Goal: Task Accomplishment & Management: Complete application form

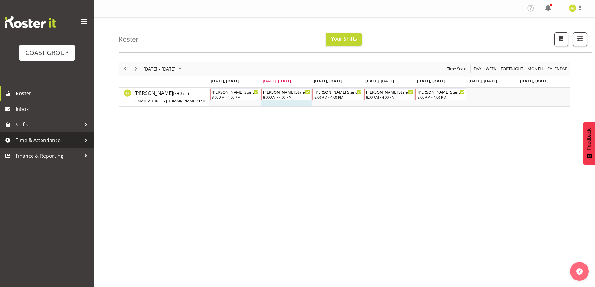
click at [39, 140] on span "Time & Attendance" at bounding box center [49, 139] width 66 height 9
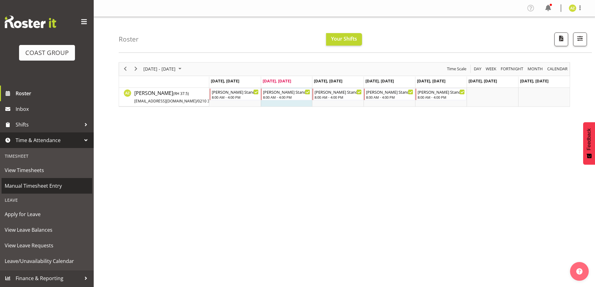
click at [42, 183] on span "Manual Timesheet Entry" at bounding box center [47, 185] width 84 height 9
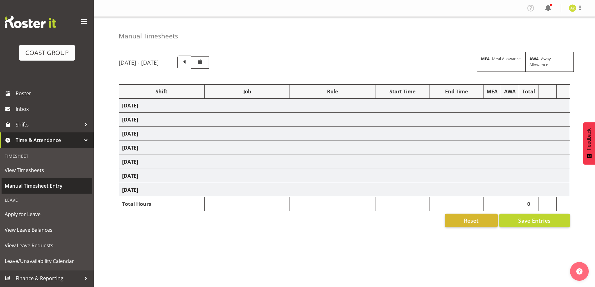
select select "47759"
select select "7032"
select select "8"
select select "47759"
select select "7032"
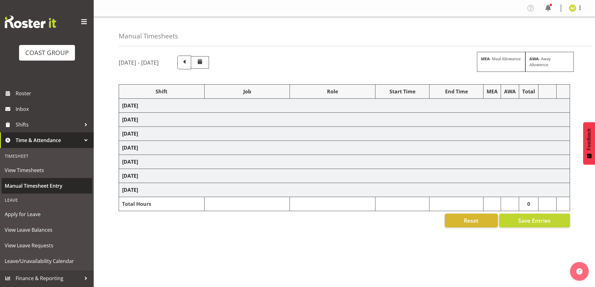
select select "47759"
select select "7032"
select select "47759"
select select "7032"
select select "47759"
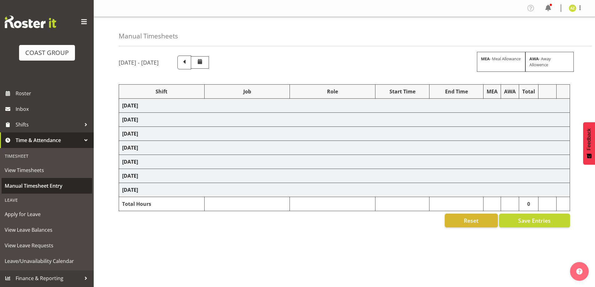
select select "7032"
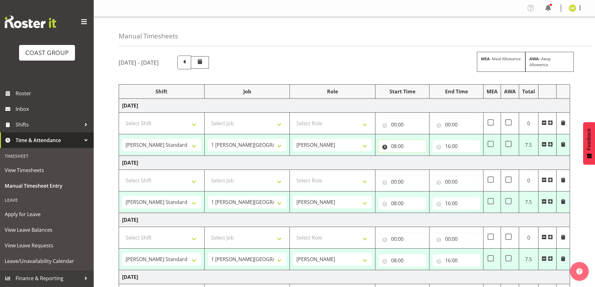
click at [401, 146] on input "08:00" at bounding box center [401, 146] width 47 height 12
click at [418, 163] on select "00 01 02 03 04 05 06 07 08 09 10 11 12 13 14 15 16 17 18 19 20 21 22 23" at bounding box center [421, 162] width 14 height 12
select select "7"
click at [414, 156] on select "00 01 02 03 04 05 06 07 08 09 10 11 12 13 14 15 16 17 18 19 20 21 22 23" at bounding box center [421, 162] width 14 height 12
type input "07:00"
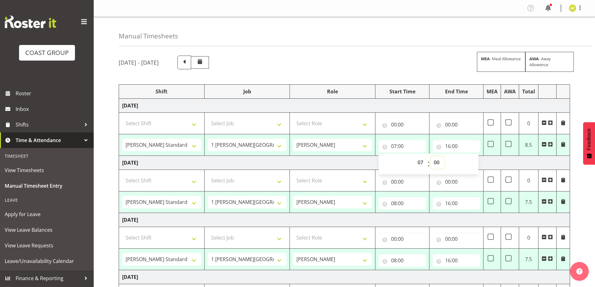
click at [435, 160] on select "00 01 02 03 04 05 06 07 08 09 10 11 12 13 14 15 16 17 18 19 20 21 22 23 24 25 2…" at bounding box center [437, 162] width 14 height 12
select select "30"
click at [430, 156] on select "00 01 02 03 04 05 06 07 08 09 10 11 12 13 14 15 16 17 18 19 20 21 22 23 24 25 2…" at bounding box center [437, 162] width 14 height 12
type input "07:30"
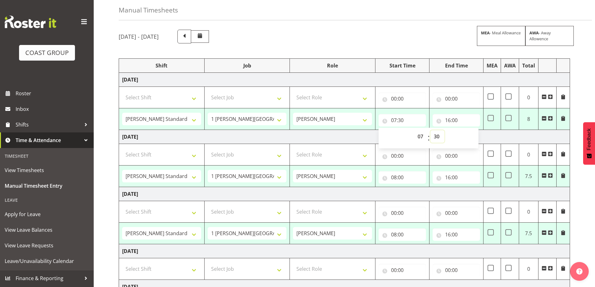
scroll to position [156, 0]
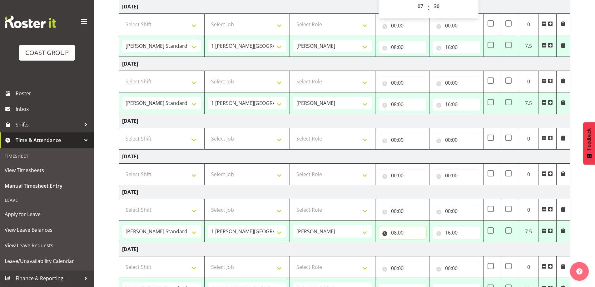
click at [403, 230] on input "08:00" at bounding box center [401, 232] width 47 height 12
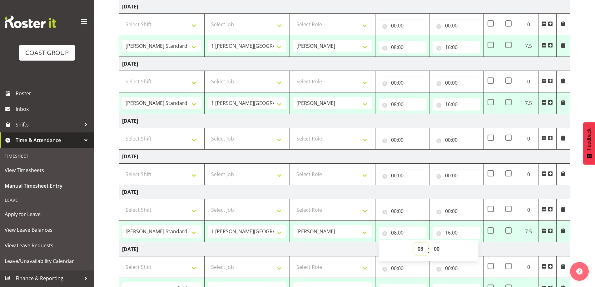
drag, startPoint x: 423, startPoint y: 249, endPoint x: 420, endPoint y: 243, distance: 6.9
click at [423, 249] on select "00 01 02 03 04 05 06 07 08 09 10 11 12 13 14 15 16 17 18 19 20 21 22 23" at bounding box center [421, 249] width 14 height 12
select select "7"
click at [414, 243] on select "00 01 02 03 04 05 06 07 08 09 10 11 12 13 14 15 16 17 18 19 20 21 22 23" at bounding box center [421, 249] width 14 height 12
type input "07:00"
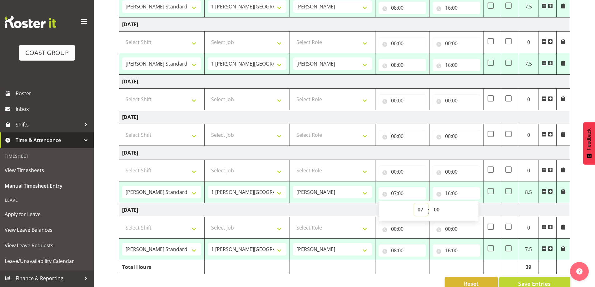
scroll to position [208, 0]
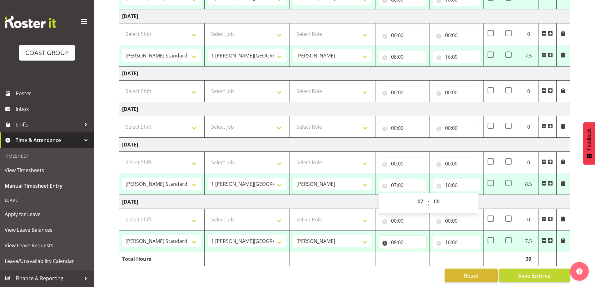
click at [417, 236] on input "08:00" at bounding box center [401, 242] width 47 height 12
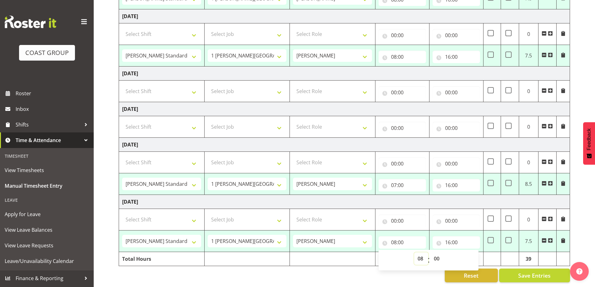
drag, startPoint x: 421, startPoint y: 254, endPoint x: 421, endPoint y: 249, distance: 5.0
click at [421, 254] on select "00 01 02 03 04 05 06 07 08 09 10 11 12 13 14 15 16 17 18 19 20 21 22 23" at bounding box center [421, 258] width 14 height 12
select select "7"
click at [414, 252] on select "00 01 02 03 04 05 06 07 08 09 10 11 12 13 14 15 16 17 18 19 20 21 22 23" at bounding box center [421, 258] width 14 height 12
type input "07:00"
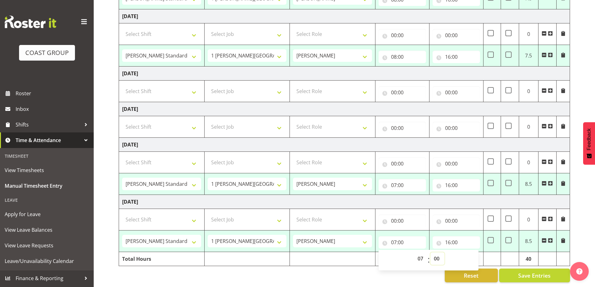
click at [434, 256] on select "00 01 02 03 04 05 06 07 08 09 10 11 12 13 14 15 16 17 18 19 20 21 22 23 24 25 2…" at bounding box center [437, 258] width 14 height 12
select select "30"
click at [430, 252] on select "00 01 02 03 04 05 06 07 08 09 10 11 12 13 14 15 16 17 18 19 20 21 22 23 24 25 2…" at bounding box center [437, 258] width 14 height 12
type input "07:30"
click at [41, 214] on span "Apply for Leave" at bounding box center [47, 213] width 84 height 9
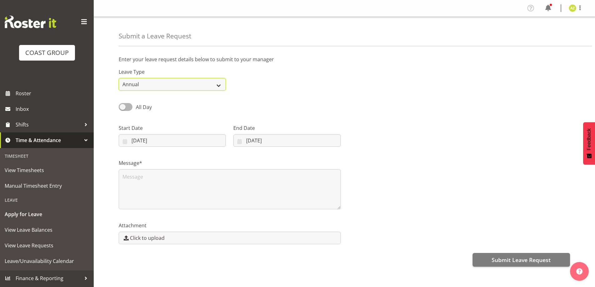
click at [220, 82] on select "Annual Sick Leave Without Pay Bereavement Domestic Violence Parental Jury Servi…" at bounding box center [172, 84] width 107 height 12
select select "Bereavement"
click at [119, 78] on select "Annual Sick Leave Without Pay Bereavement Domestic Violence Parental Jury Servi…" at bounding box center [172, 84] width 107 height 12
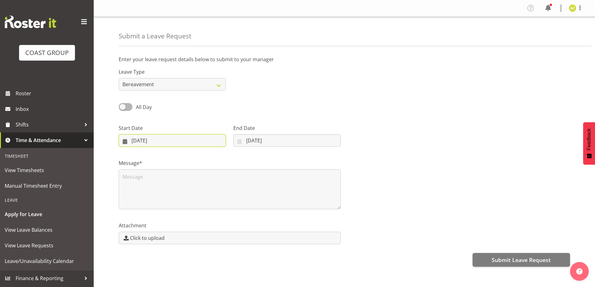
click at [205, 142] on input "[DATE]" at bounding box center [172, 140] width 107 height 12
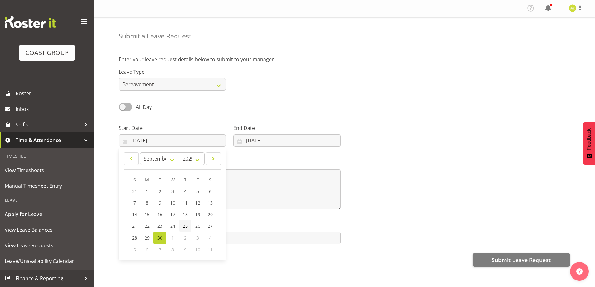
click at [186, 224] on span "25" at bounding box center [185, 226] width 5 height 6
type input "[DATE]"
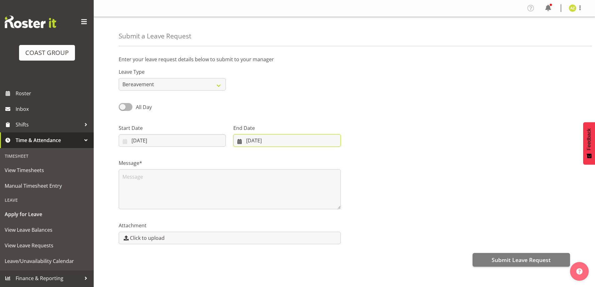
click at [262, 140] on input "[DATE]" at bounding box center [286, 140] width 107 height 12
click at [310, 225] on span "26" at bounding box center [308, 226] width 5 height 6
type input "[DATE]"
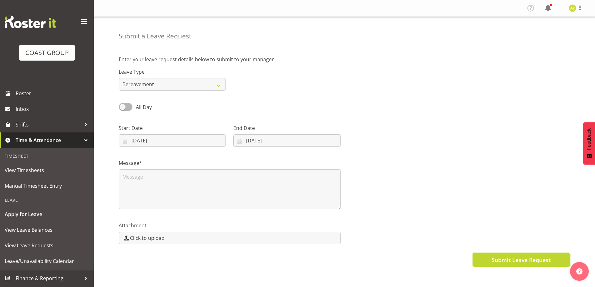
click at [516, 262] on span "Submit Leave Request" at bounding box center [520, 260] width 59 height 8
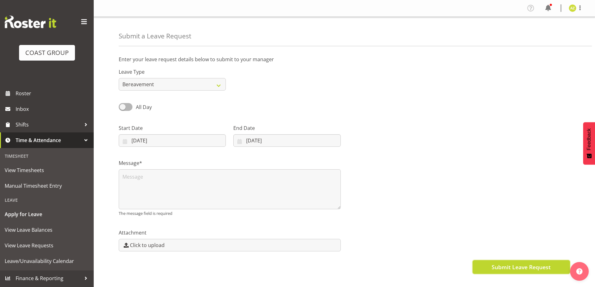
click at [537, 265] on span "Submit Leave Request" at bounding box center [520, 267] width 59 height 8
click at [491, 268] on button "Submit Leave Request" at bounding box center [520, 267] width 97 height 14
click at [203, 106] on div "All Day" at bounding box center [172, 107] width 107 height 9
click at [187, 224] on div "Attachment Click to upload" at bounding box center [229, 237] width 229 height 35
click at [503, 269] on span "Submit Leave Request" at bounding box center [520, 267] width 59 height 8
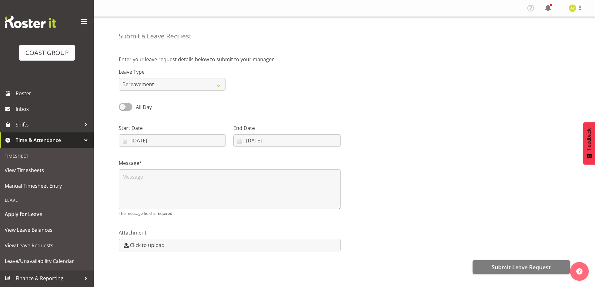
click at [87, 139] on div at bounding box center [85, 139] width 9 height 9
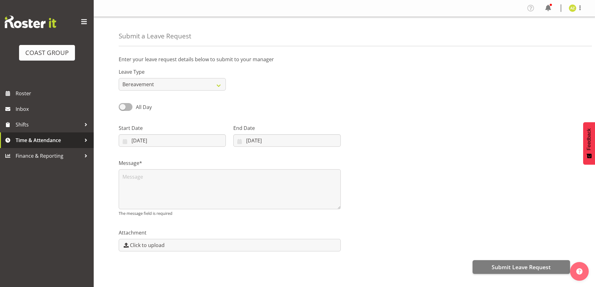
click at [87, 139] on div at bounding box center [85, 139] width 9 height 9
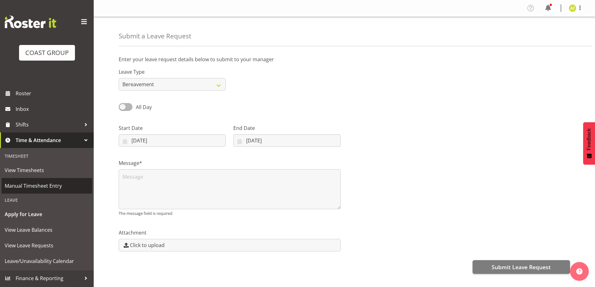
click at [47, 185] on span "Manual Timesheet Entry" at bounding box center [47, 185] width 84 height 9
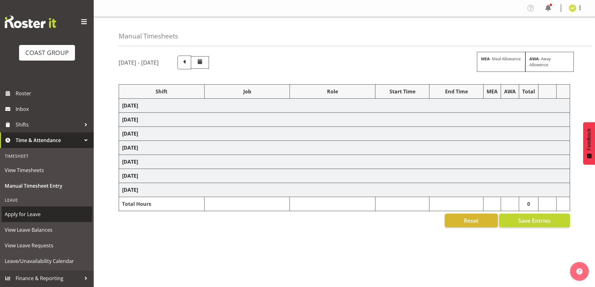
click at [6, 138] on span at bounding box center [7, 139] width 9 height 9
select select "47759"
select select "7032"
select select "47759"
select select "7032"
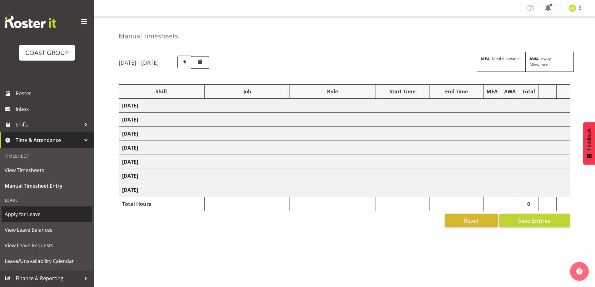
select select "47759"
select select "7032"
select select "47759"
select select "7032"
select select "47759"
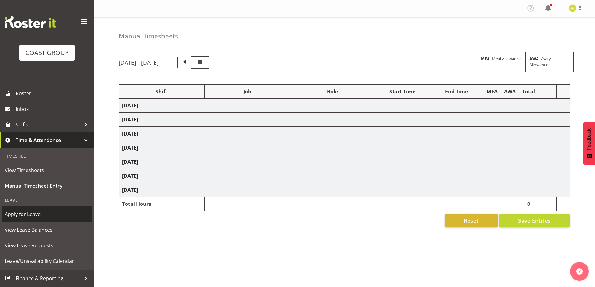
select select "7032"
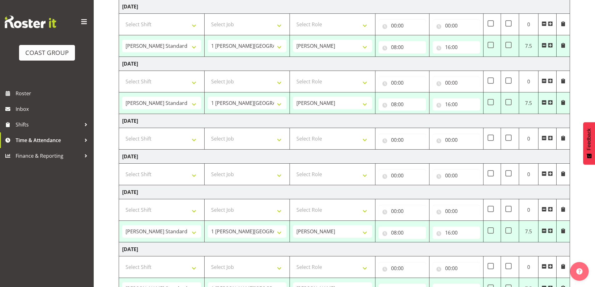
scroll to position [208, 0]
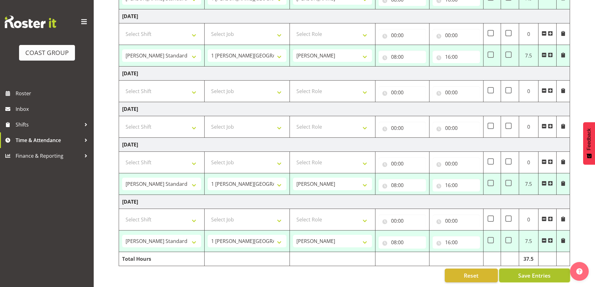
click at [533, 272] on span "Save Entries" at bounding box center [534, 275] width 32 height 8
select select "47759"
select select "7032"
type input "08:00"
type input "16:00"
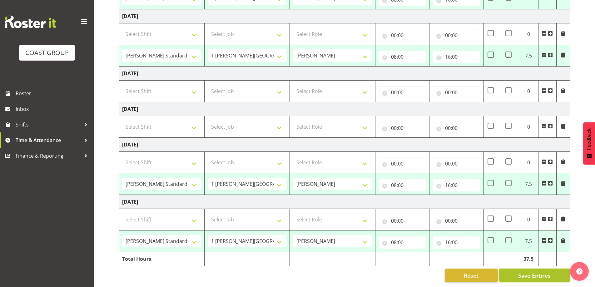
select select "47759"
select select "7032"
type input "08:00"
type input "16:00"
select select "47759"
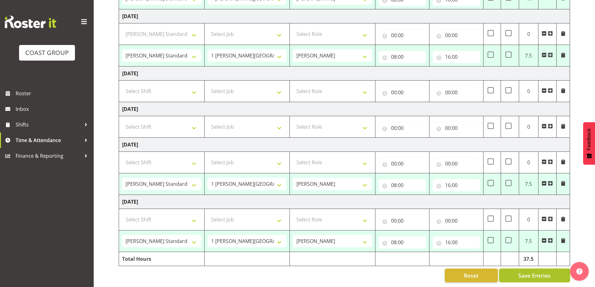
select select "7032"
type input "08:00"
type input "16:00"
select select "47759"
select select "7032"
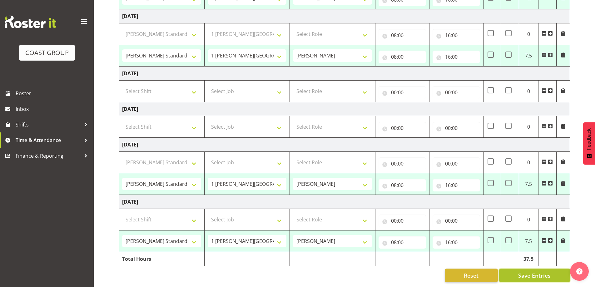
type input "08:00"
type input "16:00"
select select "47759"
select select "7032"
type input "08:00"
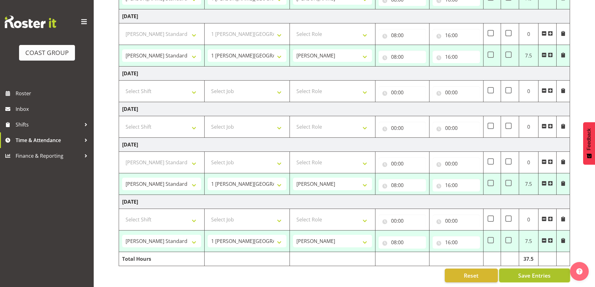
type input "16:00"
select select "47759"
select select "7032"
select select "47759"
select select "7032"
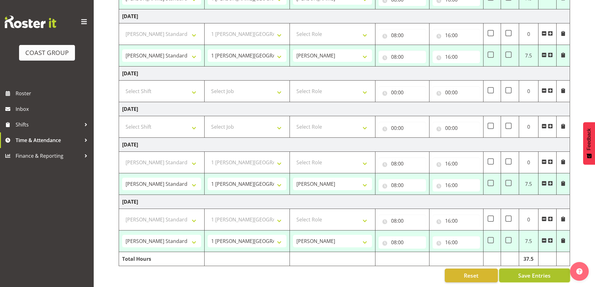
select select "8"
select select "47759"
select select "7032"
select select "47759"
select select "7032"
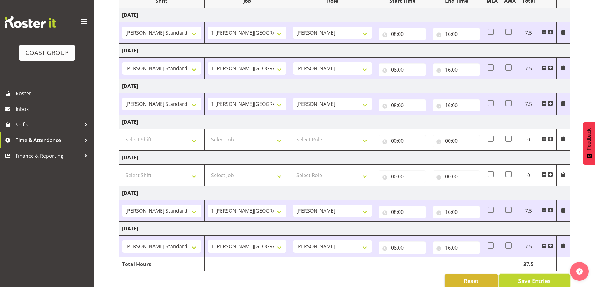
scroll to position [94, 0]
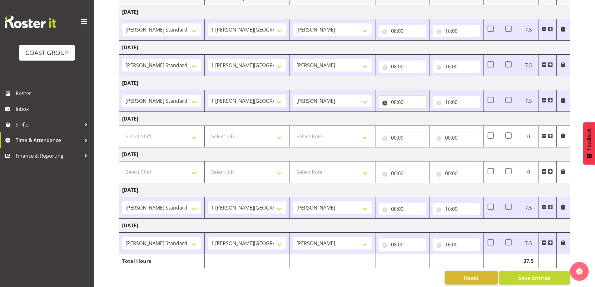
click at [407, 102] on input "08:00" at bounding box center [401, 102] width 47 height 12
click at [419, 120] on select "00 01 02 03 04 05 06 07 08 09 10 11 12 13 14 15 16 17 18 19 20 21 22 23" at bounding box center [421, 118] width 14 height 12
select select "7"
click at [414, 112] on select "00 01 02 03 04 05 06 07 08 09 10 11 12 13 14 15 16 17 18 19 20 21 22 23" at bounding box center [421, 118] width 14 height 12
type input "07:00"
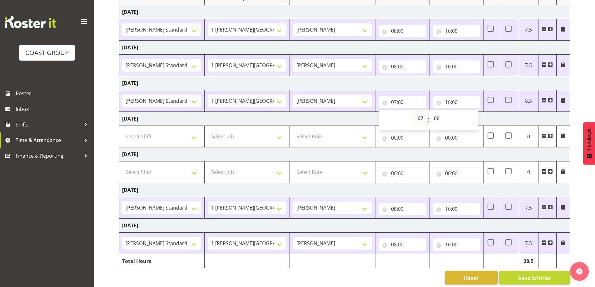
click at [419, 118] on select "00 01 02 03 04 05 06 07 08 09 10 11 12 13 14 15 16 17 18 19 20 21 22 23" at bounding box center [421, 118] width 14 height 12
select select "8"
click at [414, 112] on select "00 01 02 03 04 05 06 07 08 09 10 11 12 13 14 15 16 17 18 19 20 21 22 23" at bounding box center [421, 118] width 14 height 12
type input "08:00"
click at [412, 26] on input "08:00" at bounding box center [401, 31] width 47 height 12
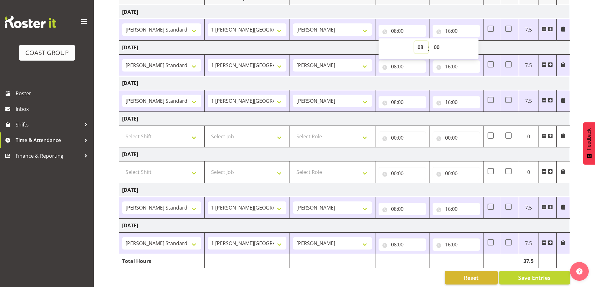
drag, startPoint x: 420, startPoint y: 47, endPoint x: 421, endPoint y: 52, distance: 5.1
click at [420, 47] on select "00 01 02 03 04 05 06 07 08 09 10 11 12 13 14 15 16 17 18 19 20 21 22 23" at bounding box center [421, 47] width 14 height 12
select select "7"
click at [414, 41] on select "00 01 02 03 04 05 06 07 08 09 10 11 12 13 14 15 16 17 18 19 20 21 22 23" at bounding box center [421, 47] width 14 height 12
type input "07:00"
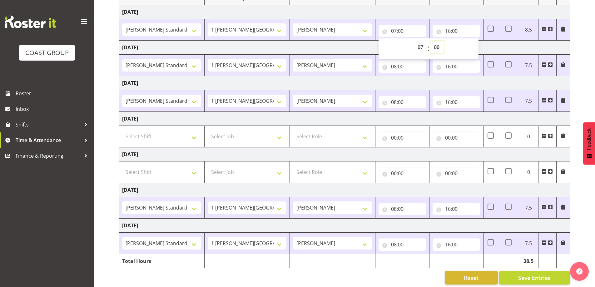
click at [439, 47] on select "00 01 02 03 04 05 06 07 08 09 10 11 12 13 14 15 16 17 18 19 20 21 22 23 24 25 2…" at bounding box center [437, 47] width 14 height 12
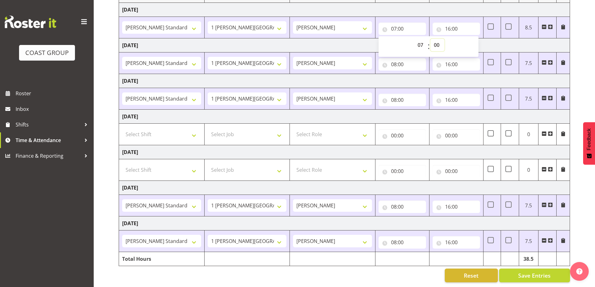
click at [435, 41] on select "00 01 02 03 04 05 06 07 08 09 10 11 12 13 14 15 16 17 18 19 20 21 22 23 24 25 2…" at bounding box center [437, 45] width 14 height 12
select select "30"
click at [430, 39] on select "00 01 02 03 04 05 06 07 08 09 10 11 12 13 14 15 16 17 18 19 20 21 22 23 24 25 2…" at bounding box center [437, 45] width 14 height 12
type input "07:30"
click at [405, 204] on input "08:00" at bounding box center [401, 206] width 47 height 12
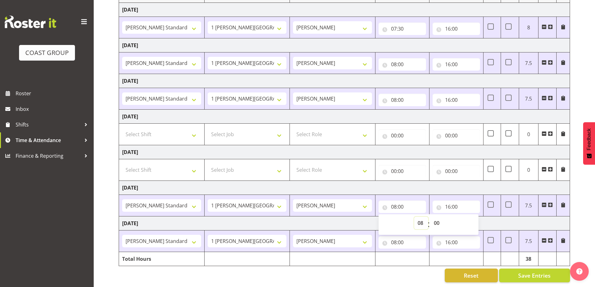
click at [418, 218] on select "00 01 02 03 04 05 06 07 08 09 10 11 12 13 14 15 16 17 18 19 20 21 22 23" at bounding box center [421, 223] width 14 height 12
select select "7"
click at [414, 217] on select "00 01 02 03 04 05 06 07 08 09 10 11 12 13 14 15 16 17 18 19 20 21 22 23" at bounding box center [421, 223] width 14 height 12
type input "07:00"
click at [416, 239] on input "08:00" at bounding box center [401, 242] width 47 height 12
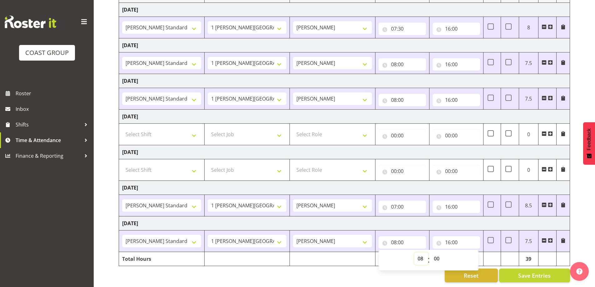
click at [423, 255] on select "00 01 02 03 04 05 06 07 08 09 10 11 12 13 14 15 16 17 18 19 20 21 22 23" at bounding box center [421, 258] width 14 height 12
select select "7"
click at [414, 252] on select "00 01 02 03 04 05 06 07 08 09 10 11 12 13 14 15 16 17 18 19 20 21 22 23" at bounding box center [421, 258] width 14 height 12
type input "07:00"
click at [439, 253] on select "00 01 02 03 04 05 06 07 08 09 10 11 12 13 14 15 16 17 18 19 20 21 22 23 24 25 2…" at bounding box center [437, 258] width 14 height 12
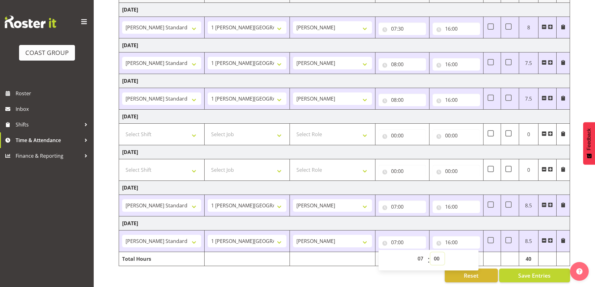
select select "30"
click at [430, 252] on select "00 01 02 03 04 05 06 07 08 09 10 11 12 13 14 15 16 17 18 19 20 21 22 23 24 25 2…" at bounding box center [437, 258] width 14 height 12
type input "07:30"
click at [424, 273] on div "Reset Save Entries" at bounding box center [344, 275] width 451 height 14
click at [548, 271] on span "Save Entries" at bounding box center [534, 275] width 32 height 8
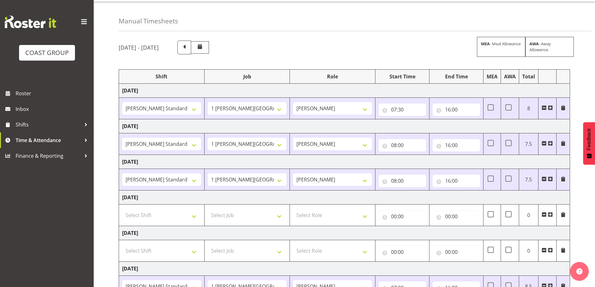
scroll to position [0, 0]
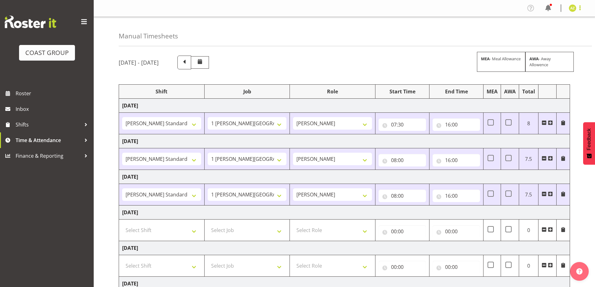
click at [578, 9] on span at bounding box center [579, 7] width 7 height 7
click at [557, 33] on link "Log Out" at bounding box center [553, 32] width 60 height 11
